Goal: Information Seeking & Learning: Learn about a topic

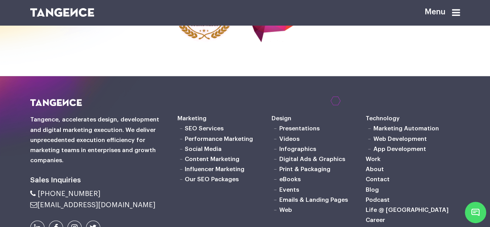
scroll to position [1949, 0]
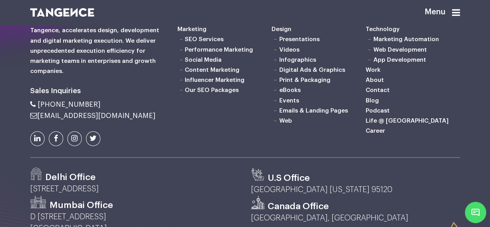
click at [371, 55] on li "Web Development" at bounding box center [413, 50] width 94 height 10
click at [371, 103] on link "Blog" at bounding box center [372, 100] width 13 height 6
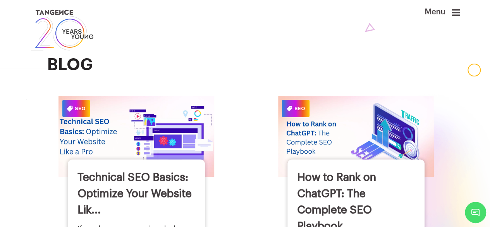
click at [119, 181] on h3 "Technical SEO Basics: Optimize Your Website Lik..." at bounding box center [137, 193] width 118 height 49
click at [115, 186] on link "Technical SEO Basics: Optimize Your Website Lik..." at bounding box center [135, 193] width 114 height 43
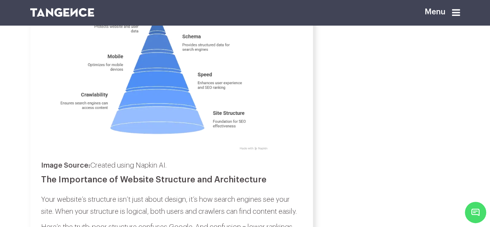
scroll to position [775, 0]
